Goal: Task Accomplishment & Management: Manage account settings

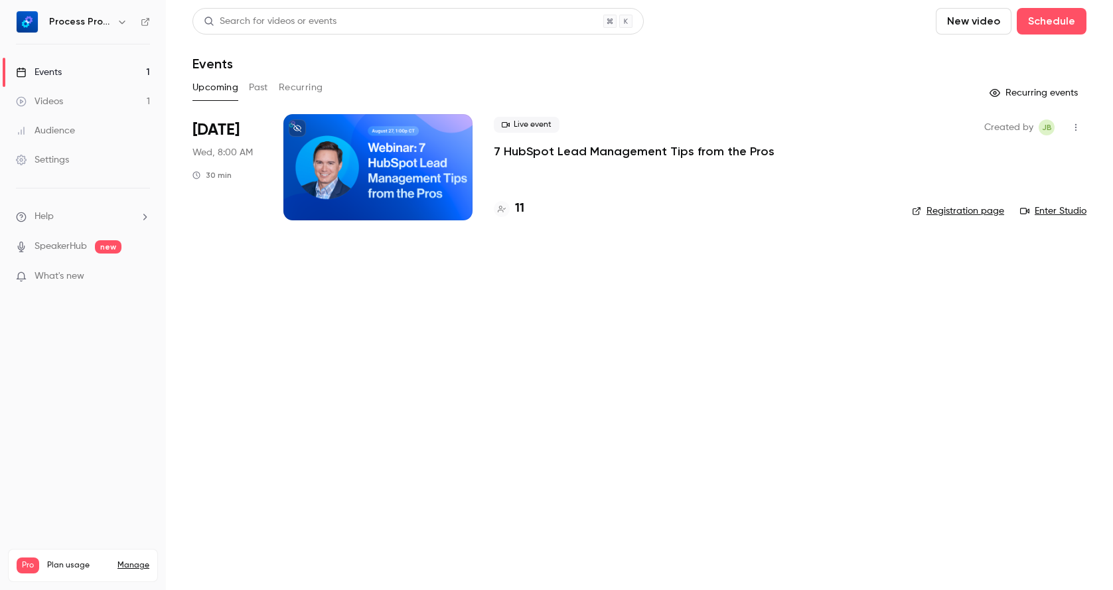
click at [549, 154] on p "7 HubSpot Lead Management Tips from the Pros" at bounding box center [634, 151] width 281 height 16
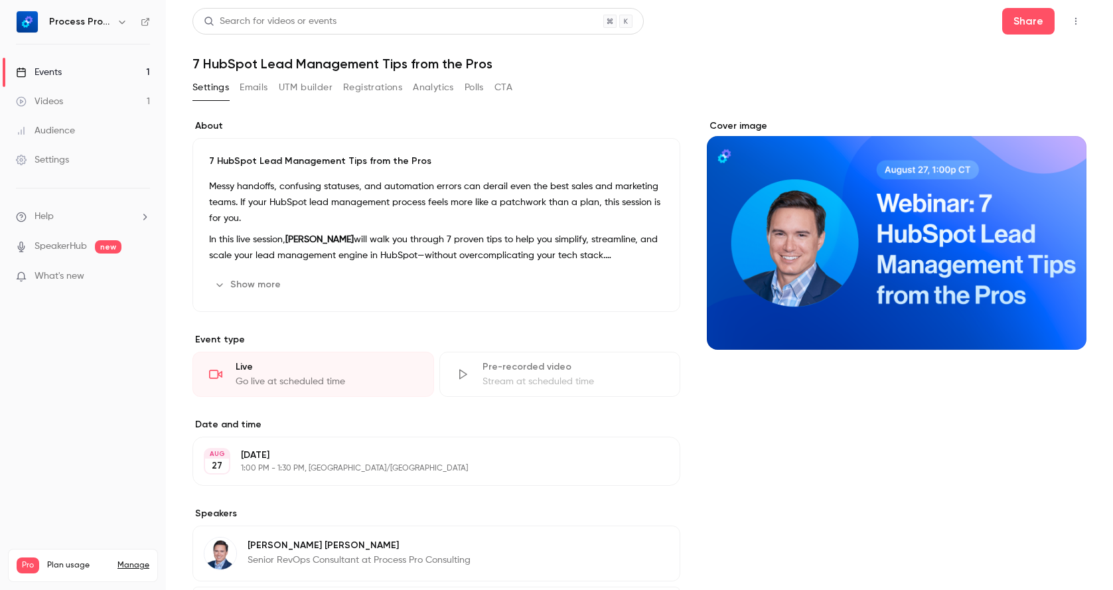
click at [283, 289] on button "Show more" at bounding box center [249, 284] width 80 height 21
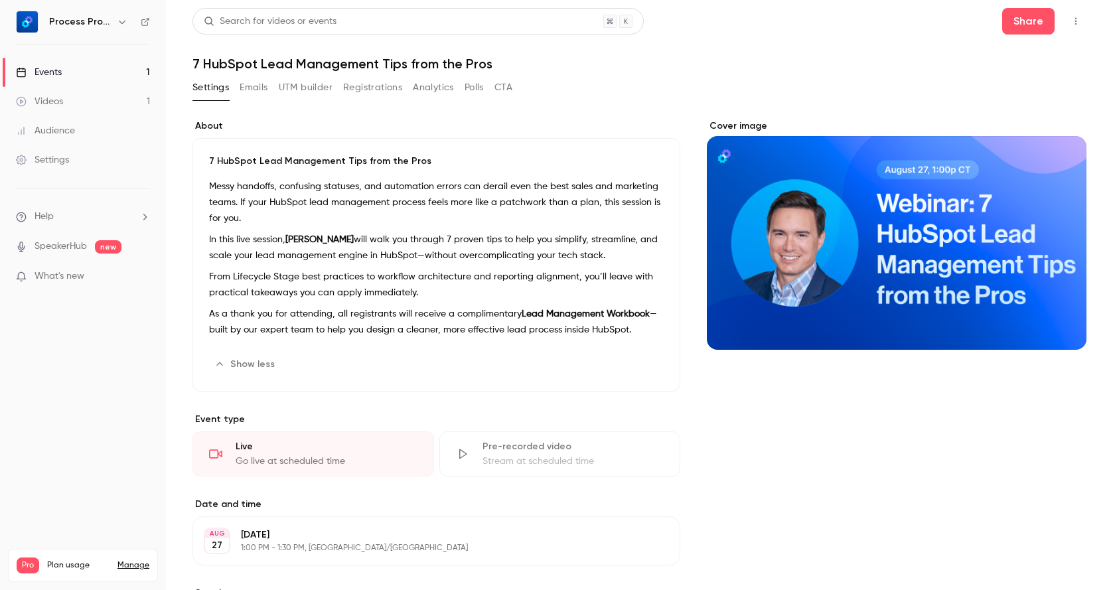
click at [262, 88] on button "Emails" at bounding box center [254, 87] width 28 height 21
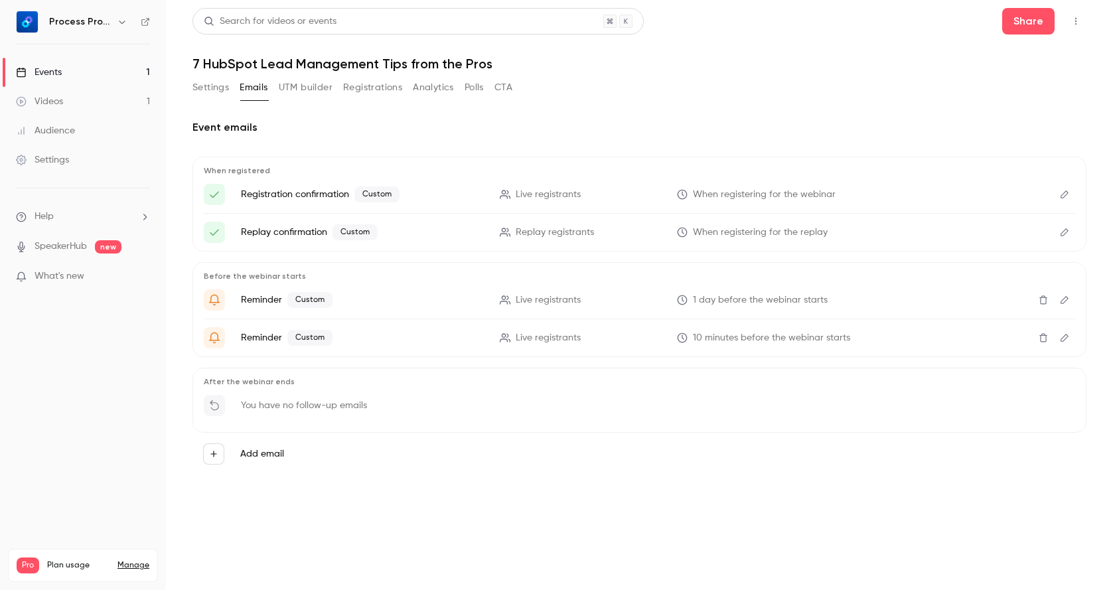
click at [205, 91] on button "Settings" at bounding box center [210, 87] width 37 height 21
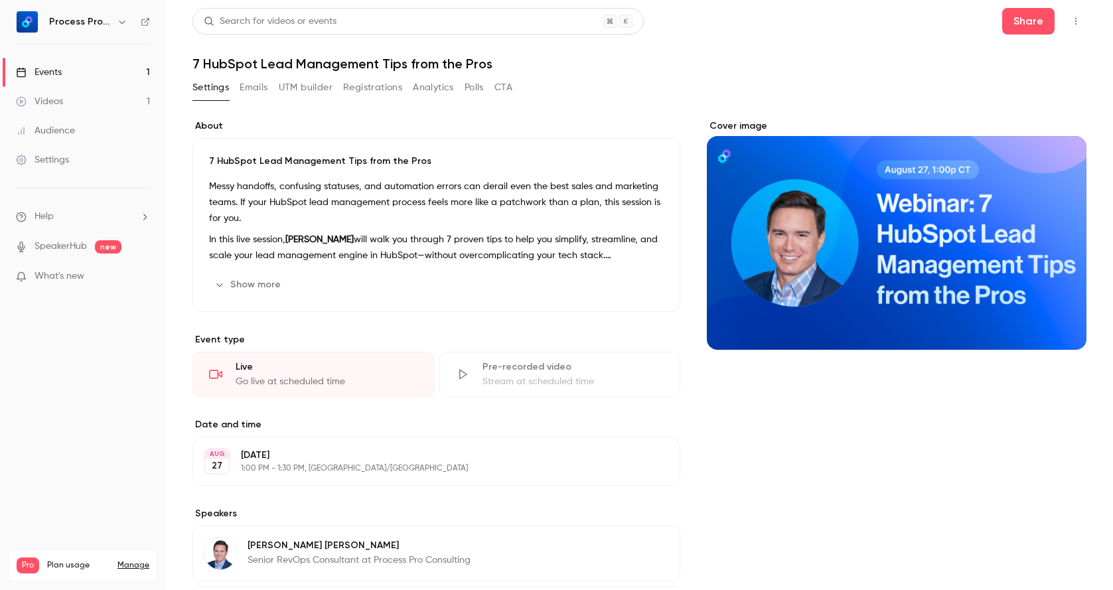
click at [54, 98] on div "Videos" at bounding box center [39, 101] width 47 height 13
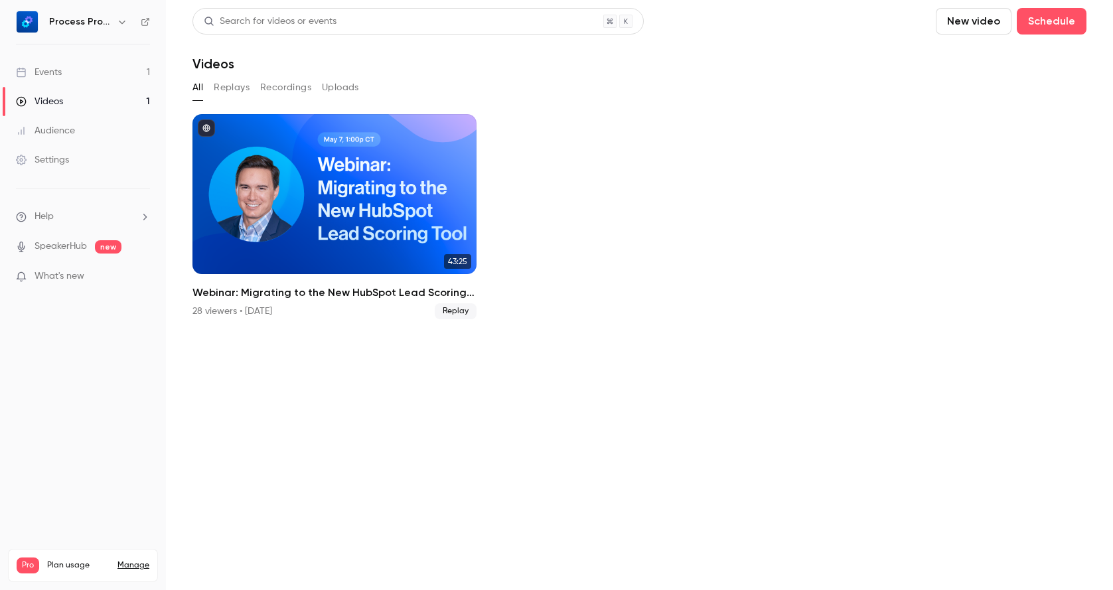
click at [53, 72] on div "Events" at bounding box center [39, 72] width 46 height 13
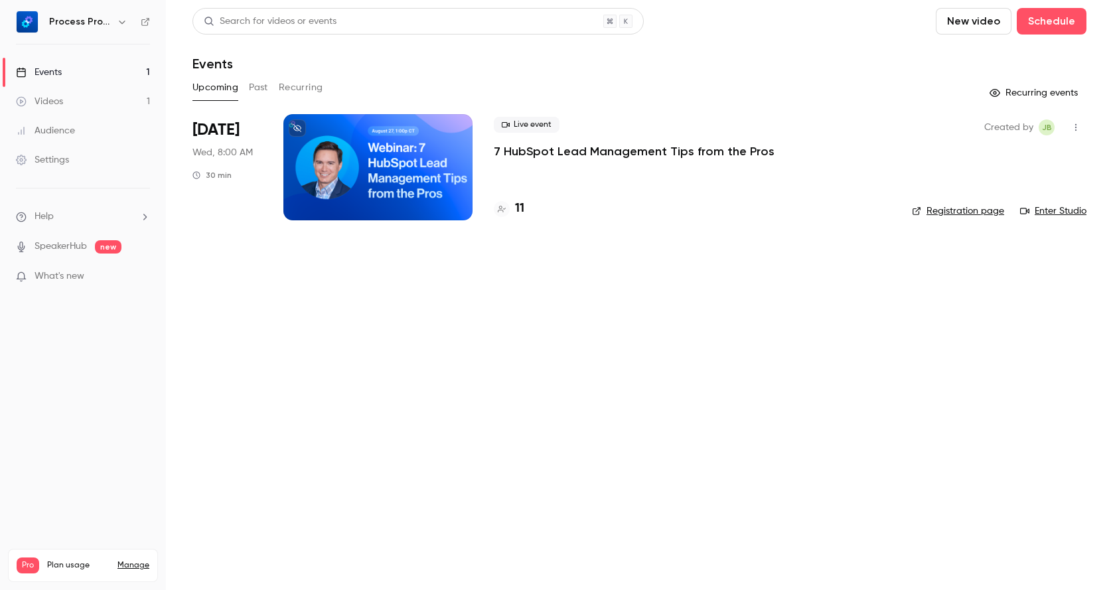
click at [255, 85] on button "Past" at bounding box center [258, 87] width 19 height 21
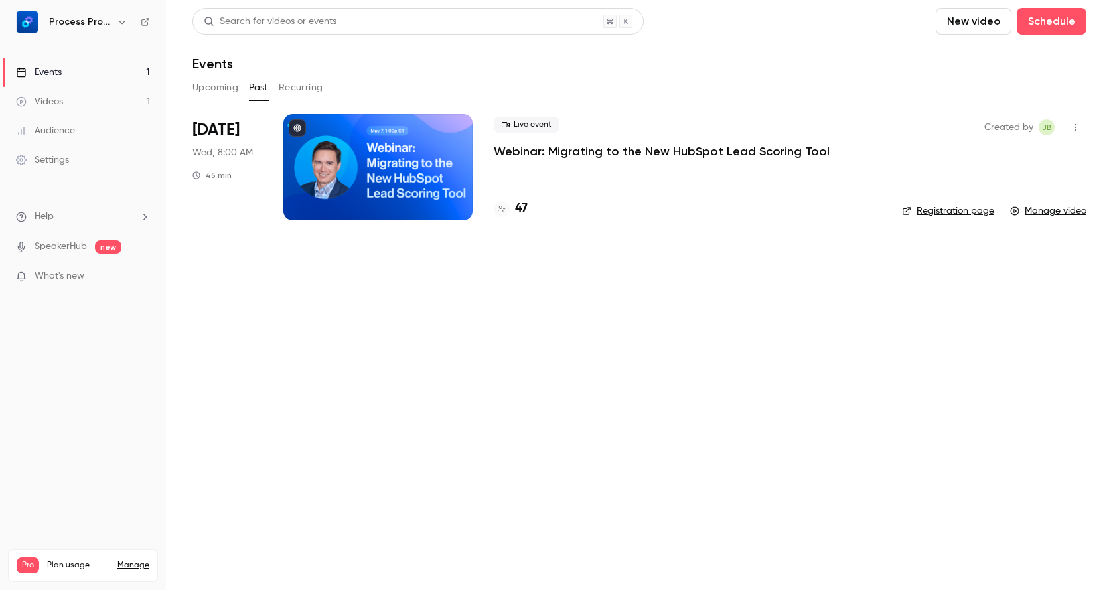
click at [508, 146] on p "Webinar: Migrating to the New HubSpot Lead Scoring Tool" at bounding box center [662, 151] width 336 height 16
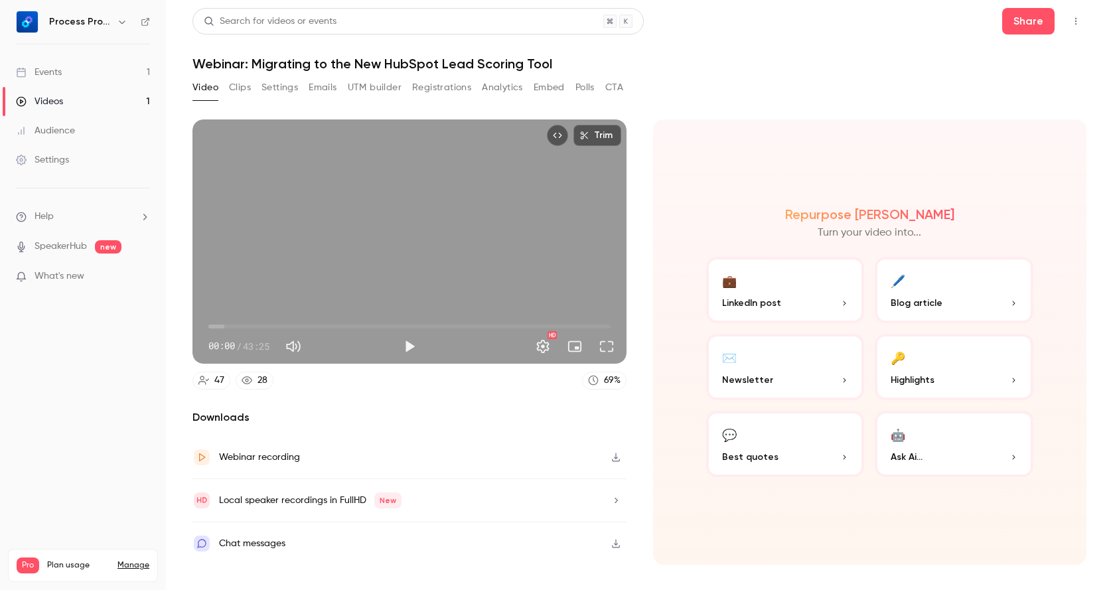
click at [55, 69] on div "Events" at bounding box center [39, 72] width 46 height 13
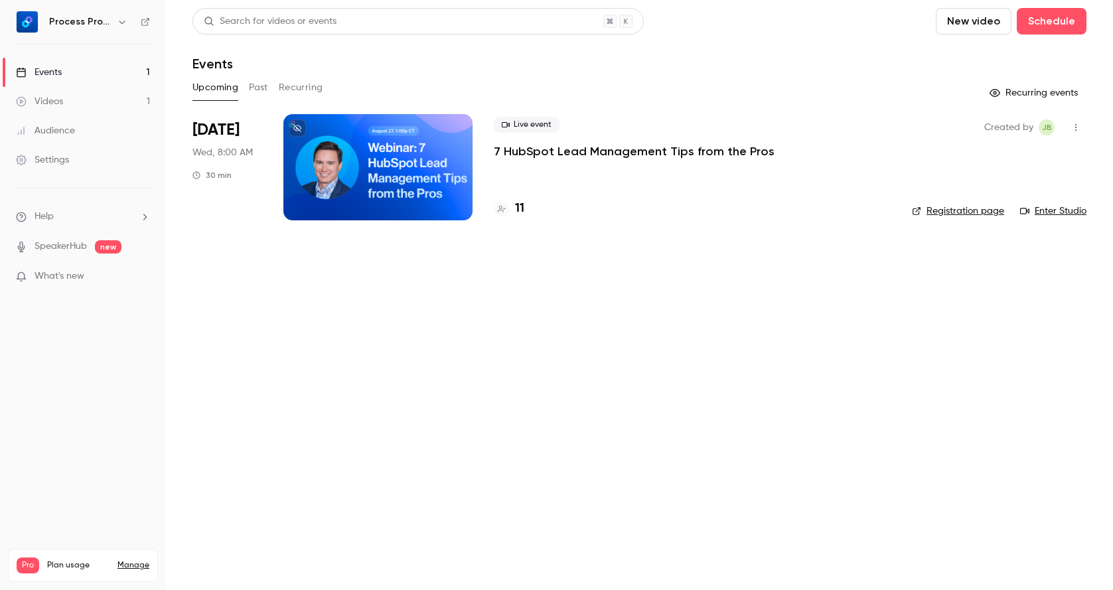
click at [564, 150] on p "7 HubSpot Lead Management Tips from the Pros" at bounding box center [634, 151] width 281 height 16
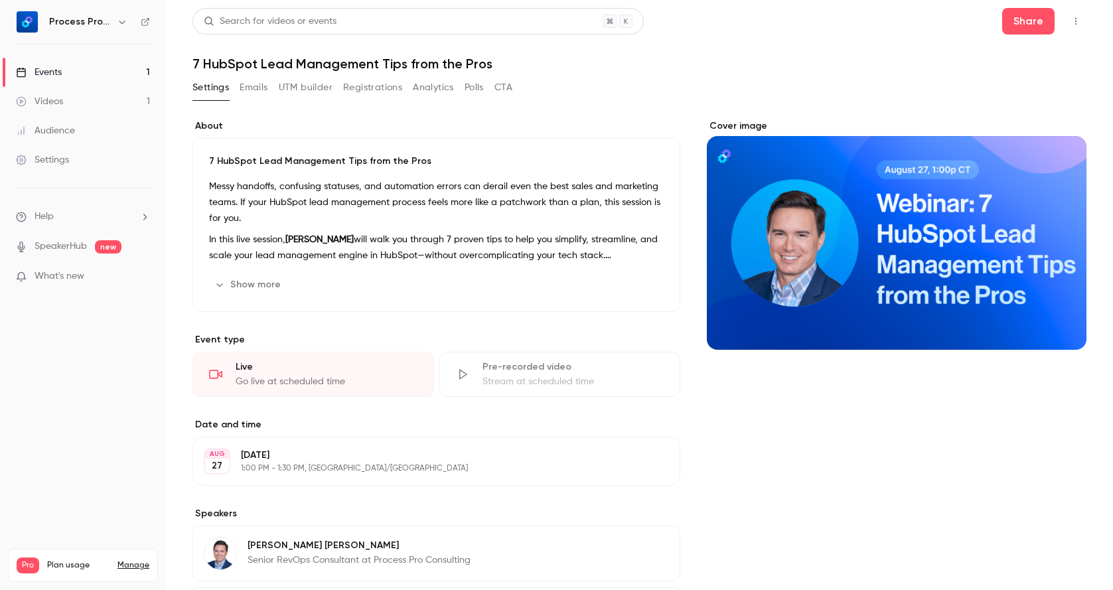
click at [303, 465] on p "1:00 PM - 1:30 PM, [GEOGRAPHIC_DATA]/[GEOGRAPHIC_DATA]" at bounding box center [425, 468] width 369 height 11
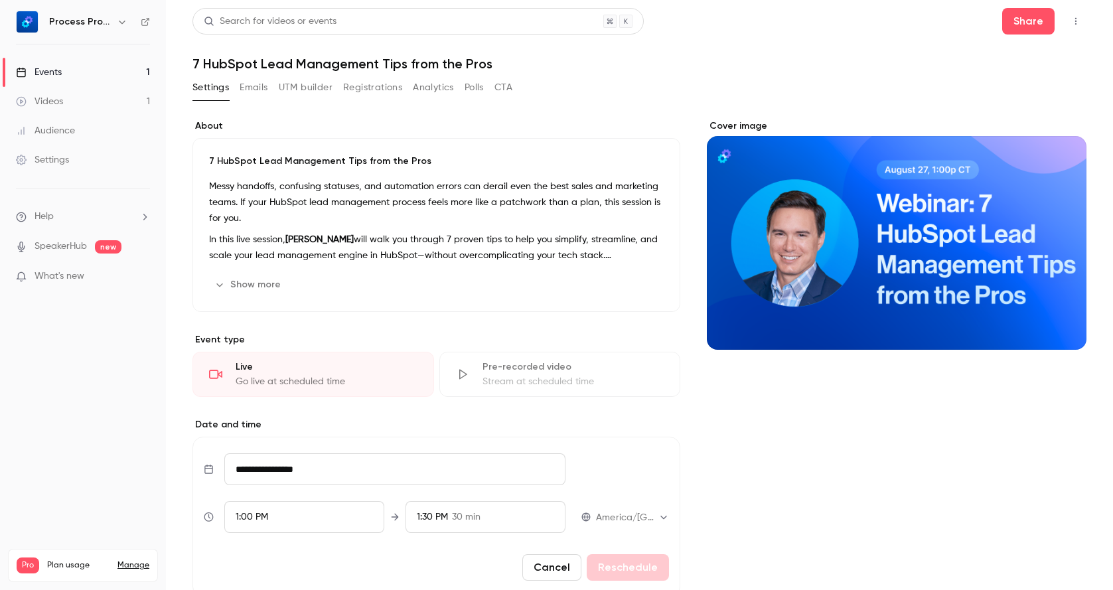
click at [468, 520] on span "30 min" at bounding box center [466, 517] width 29 height 14
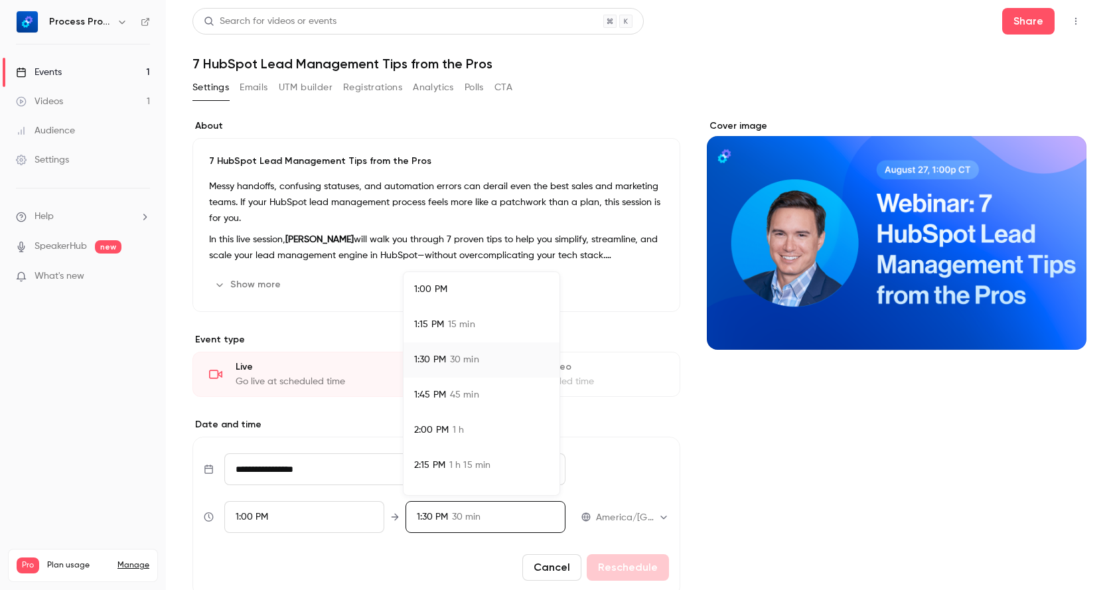
click at [476, 402] on span "45 min" at bounding box center [464, 395] width 29 height 14
click at [680, 558] on div at bounding box center [556, 295] width 1113 height 590
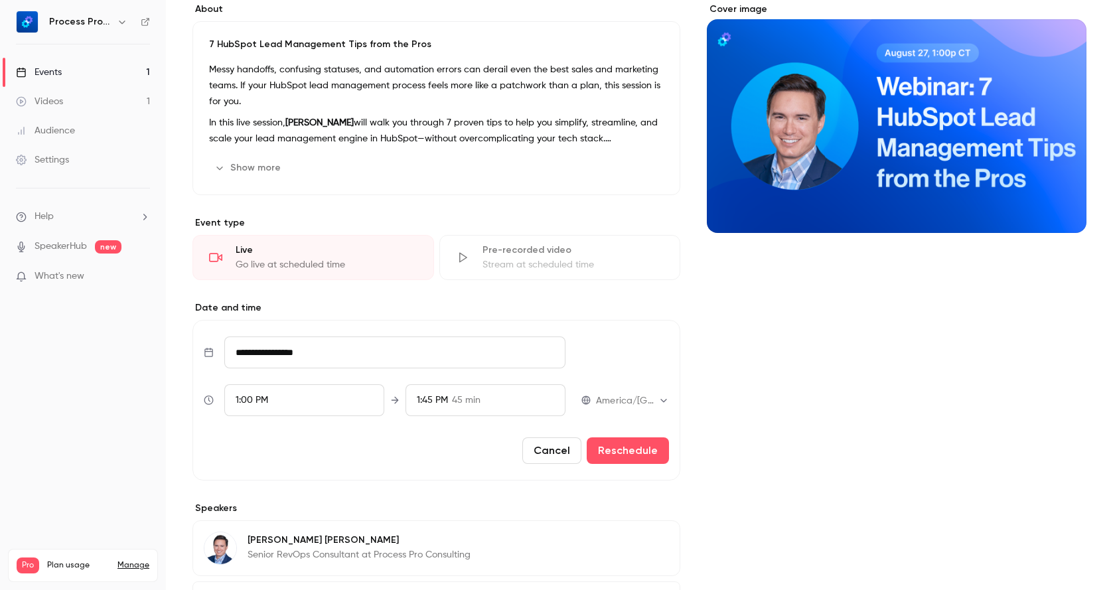
scroll to position [167, 0]
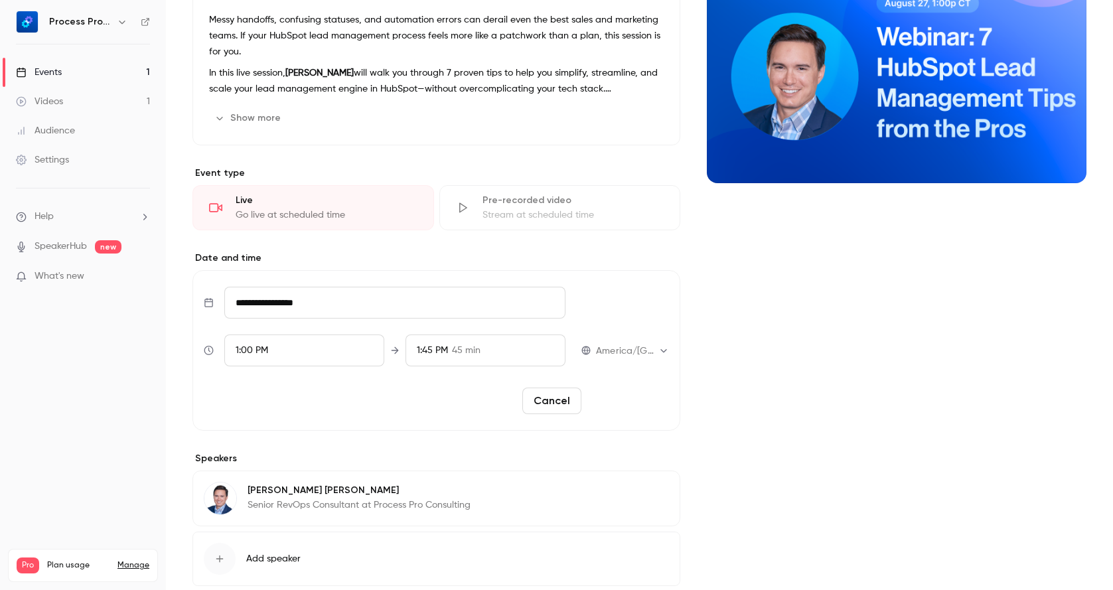
click at [617, 403] on button "Reschedule" at bounding box center [628, 401] width 82 height 27
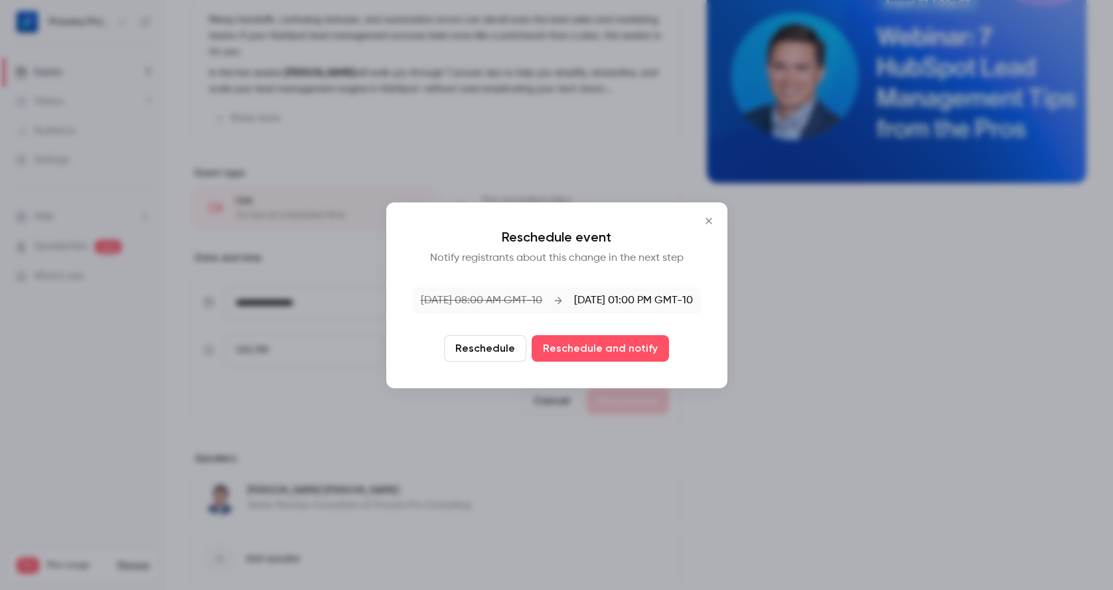
click at [480, 352] on button "Reschedule" at bounding box center [485, 348] width 82 height 27
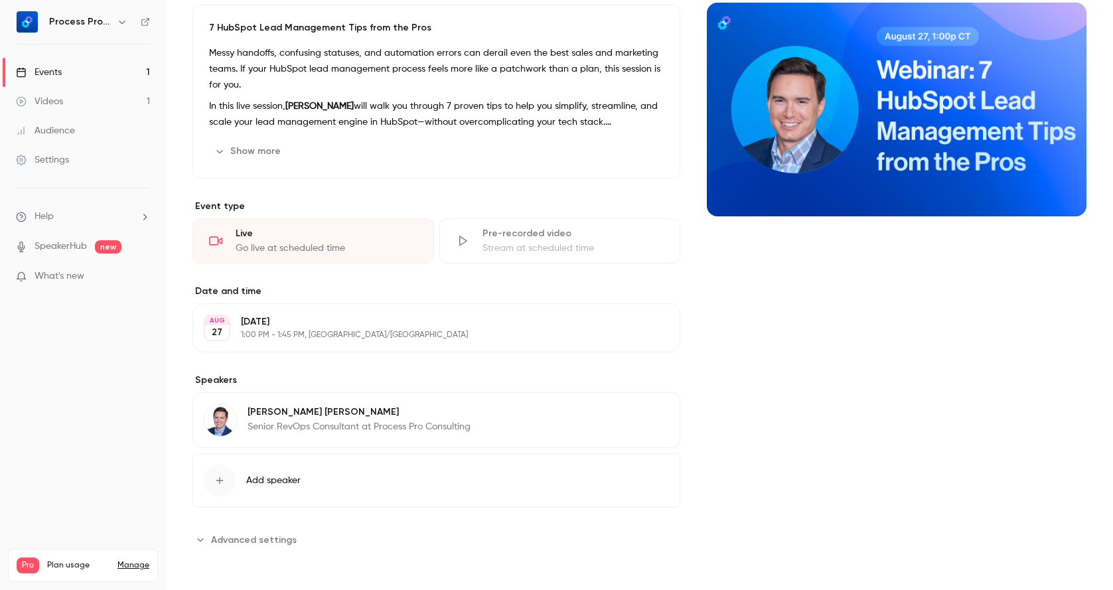
scroll to position [0, 0]
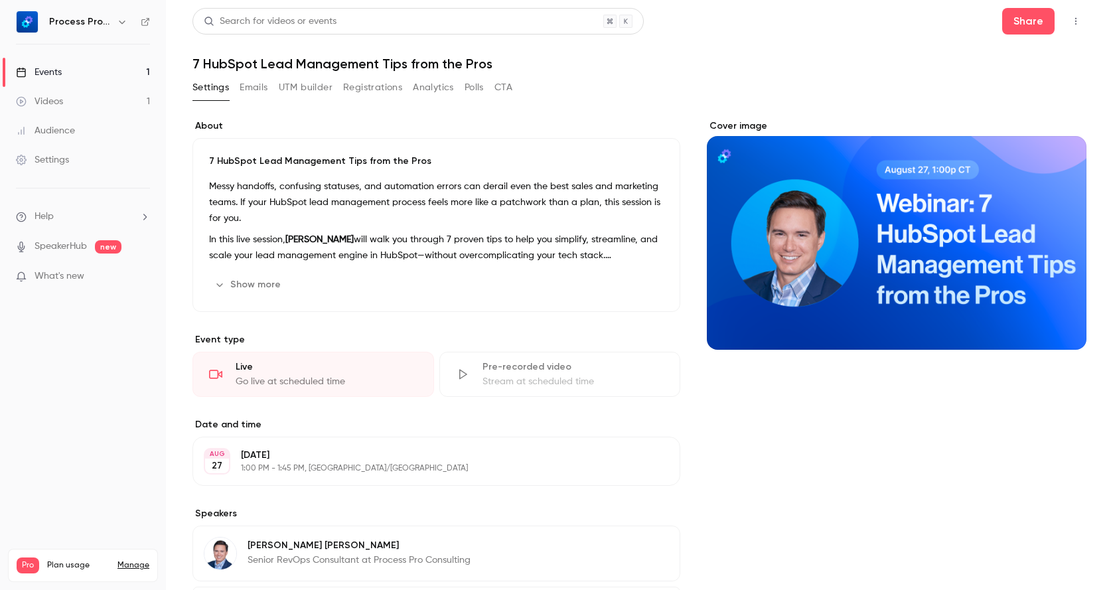
click at [256, 89] on button "Emails" at bounding box center [254, 87] width 28 height 21
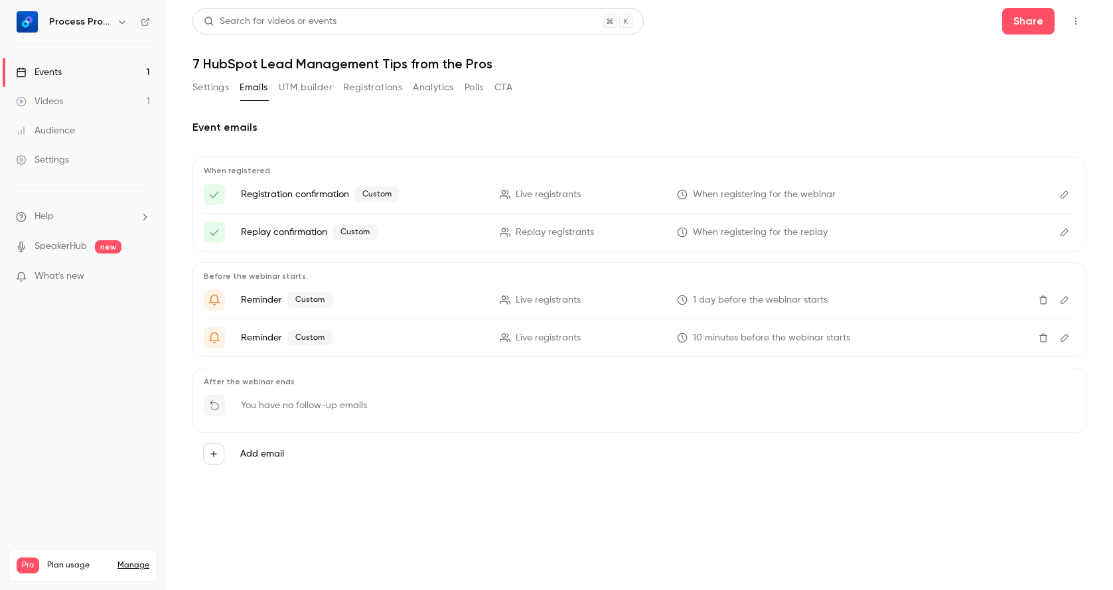
click at [1061, 194] on icon "Edit" at bounding box center [1064, 194] width 11 height 9
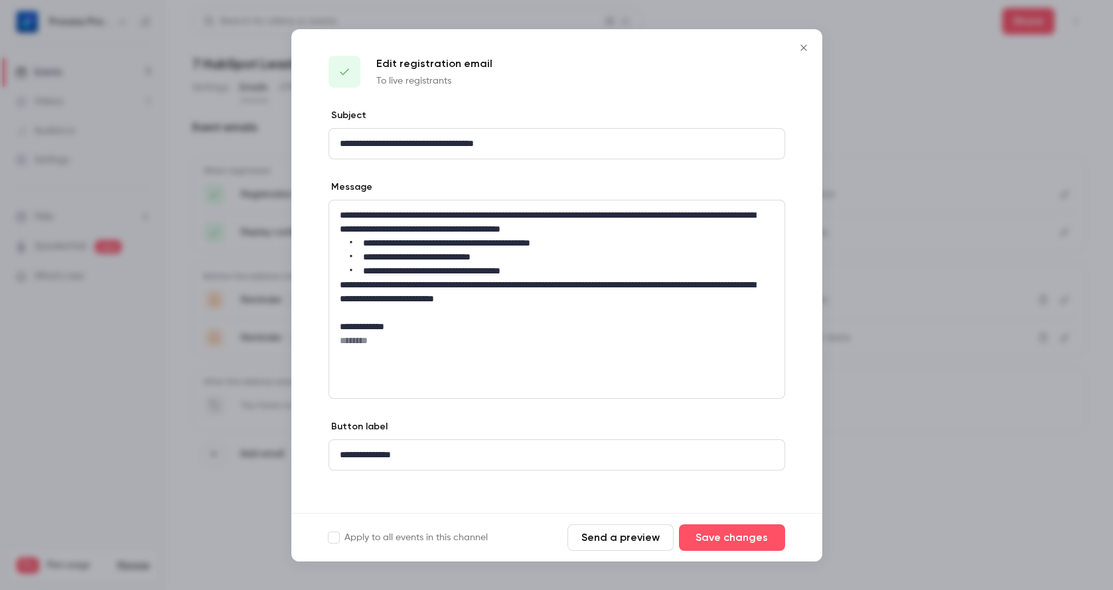
click at [804, 52] on icon "Close" at bounding box center [804, 47] width 16 height 11
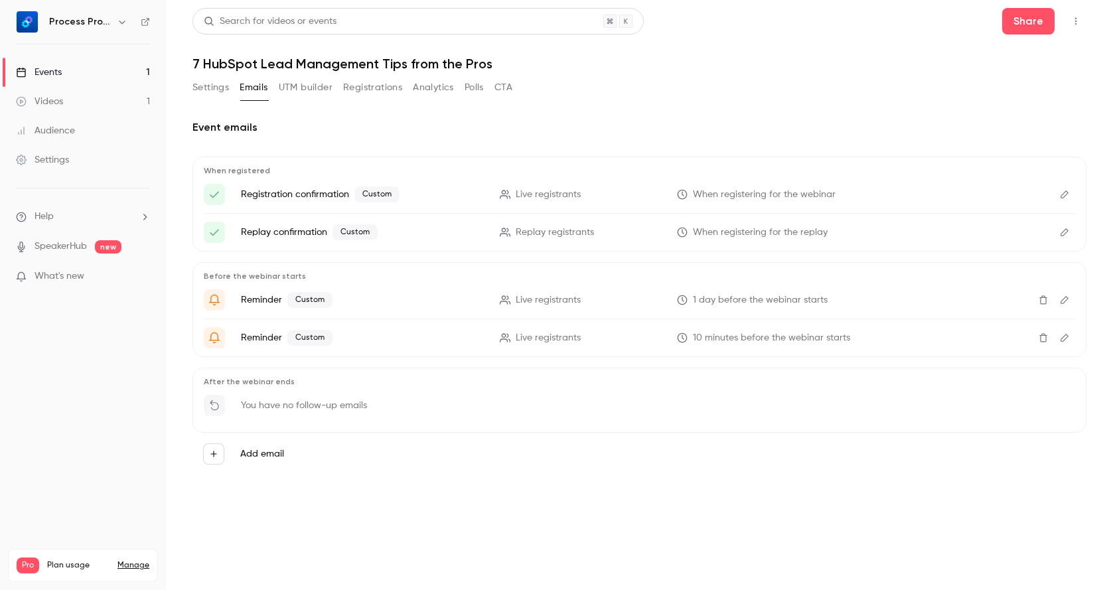
click at [1066, 236] on icon "Edit" at bounding box center [1064, 232] width 11 height 9
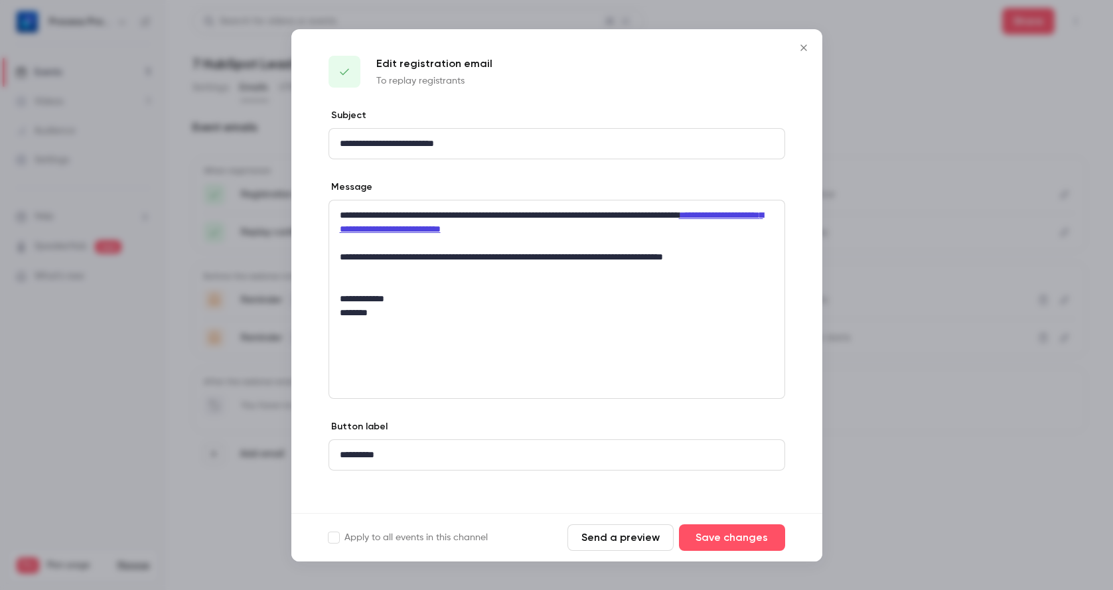
click at [806, 52] on icon "Close" at bounding box center [804, 47] width 16 height 11
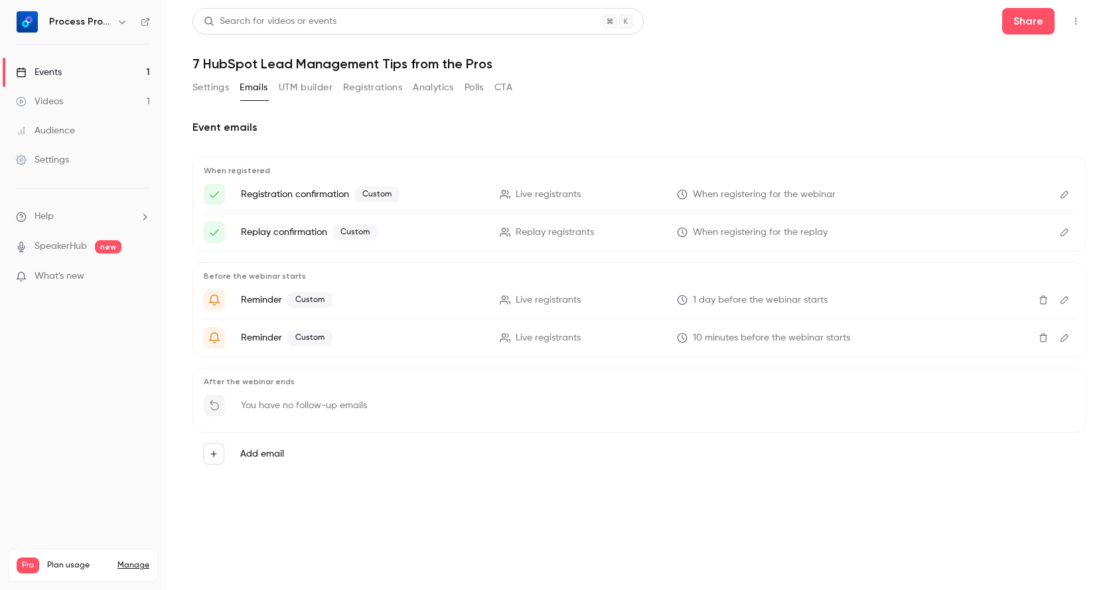
click at [1067, 296] on icon "Edit" at bounding box center [1064, 299] width 11 height 9
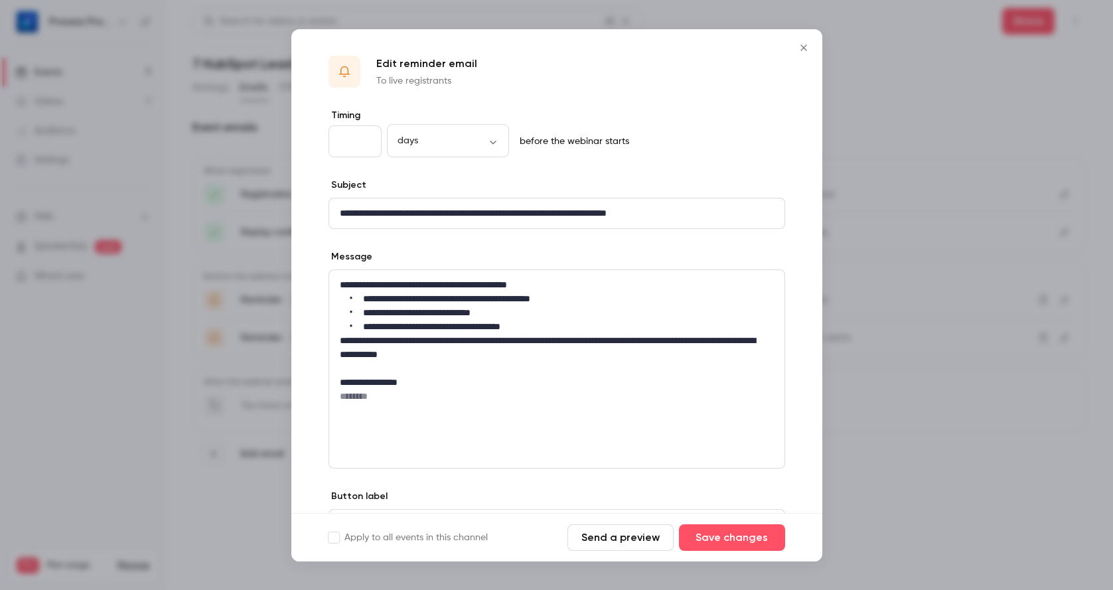
click at [800, 51] on icon "Close" at bounding box center [804, 47] width 16 height 11
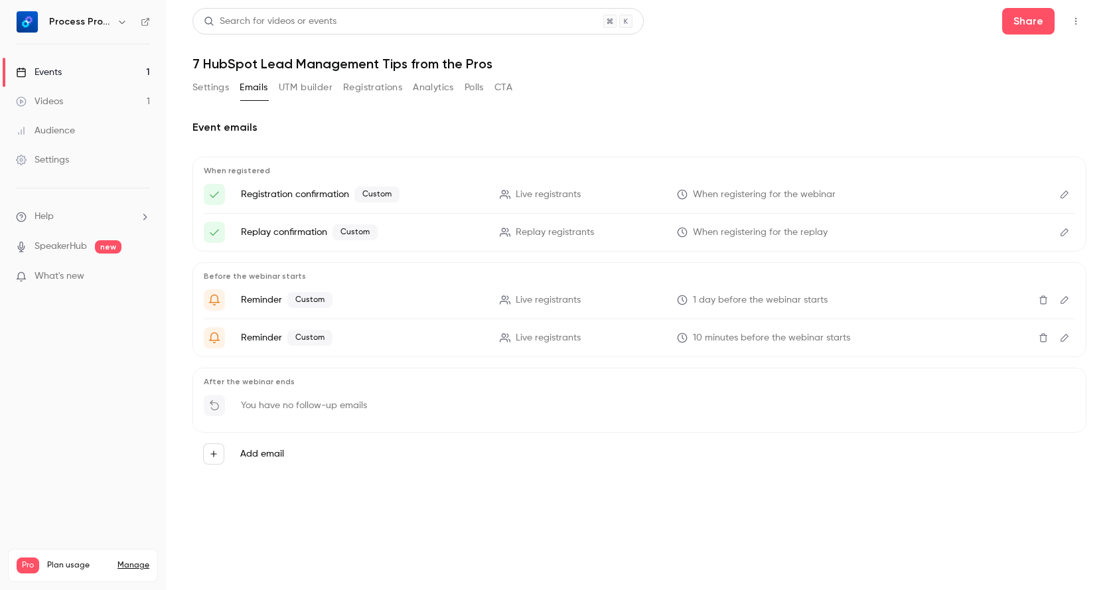
click at [1066, 336] on icon "Edit" at bounding box center [1064, 337] width 11 height 9
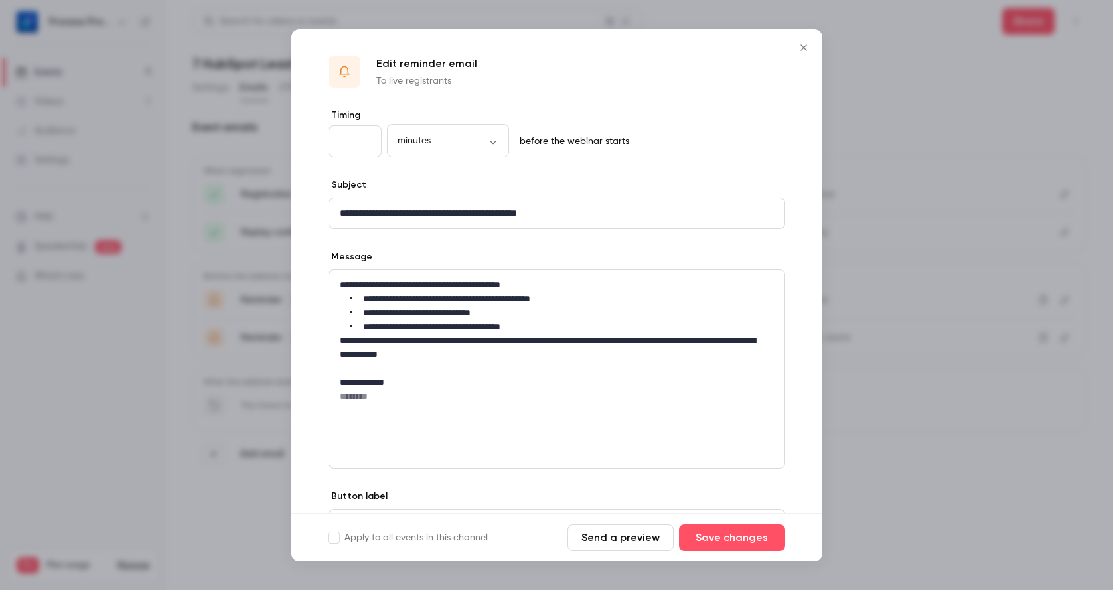
click at [805, 50] on icon "Close" at bounding box center [804, 47] width 16 height 11
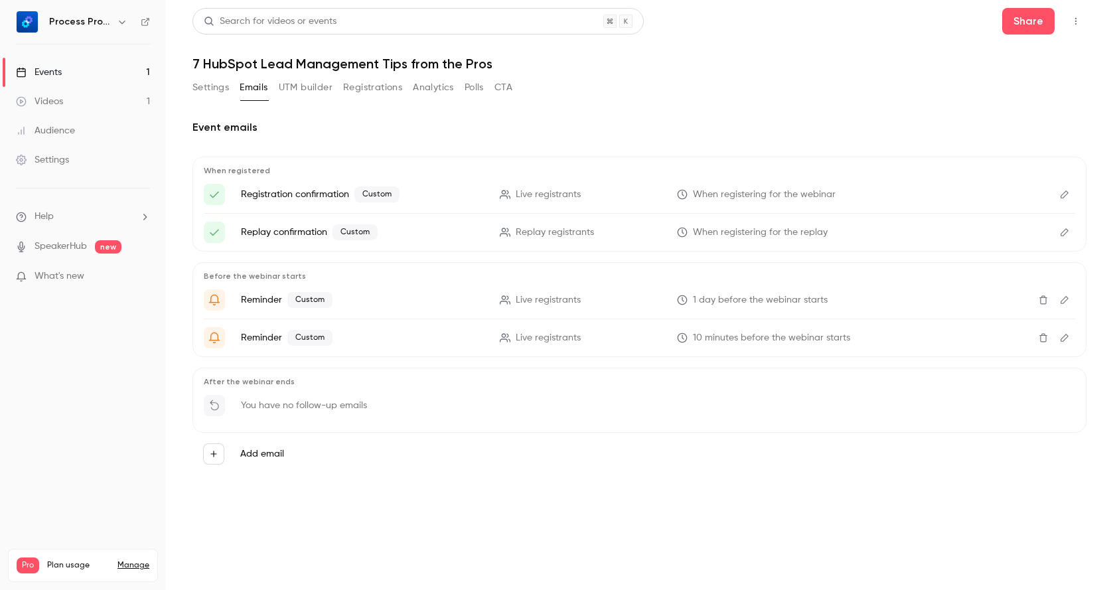
click at [76, 73] on link "Events 1" at bounding box center [83, 72] width 166 height 29
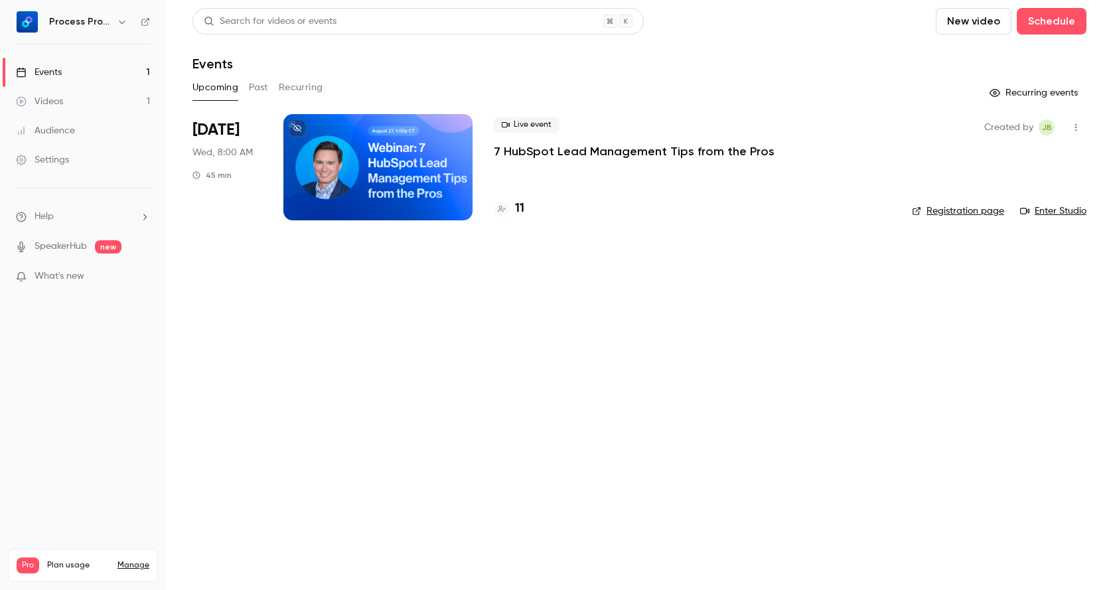
click at [954, 213] on link "Registration page" at bounding box center [958, 210] width 92 height 13
